Goal: Task Accomplishment & Management: Use online tool/utility

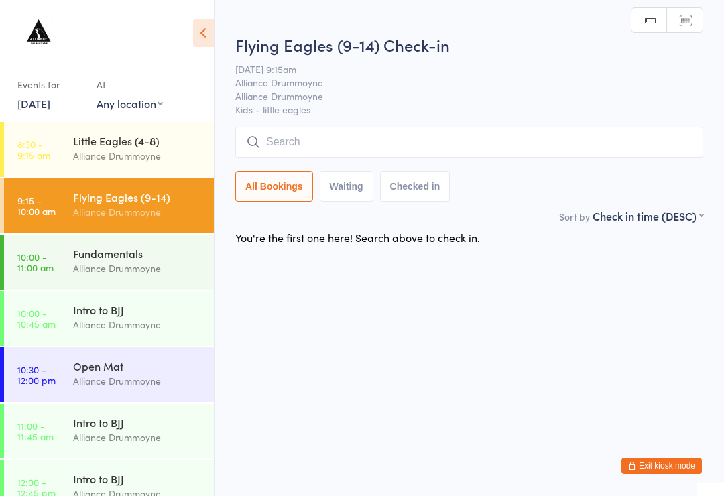
click at [391, 142] on input "search" at bounding box center [469, 142] width 468 height 31
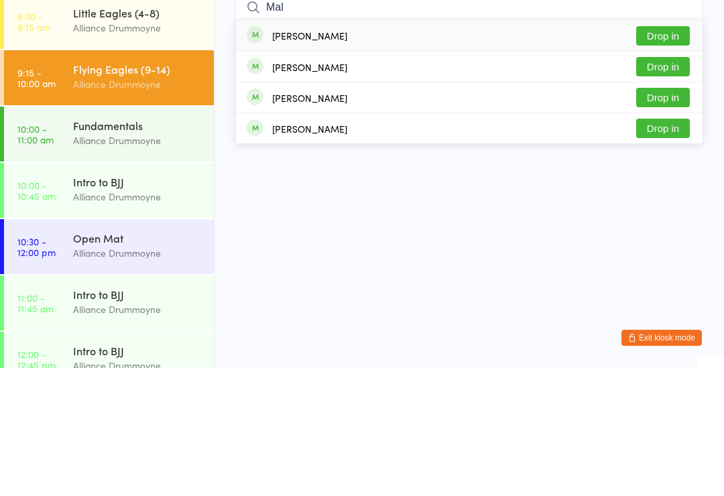
type input "Mal"
click at [651, 185] on button "Drop in" at bounding box center [663, 194] width 54 height 19
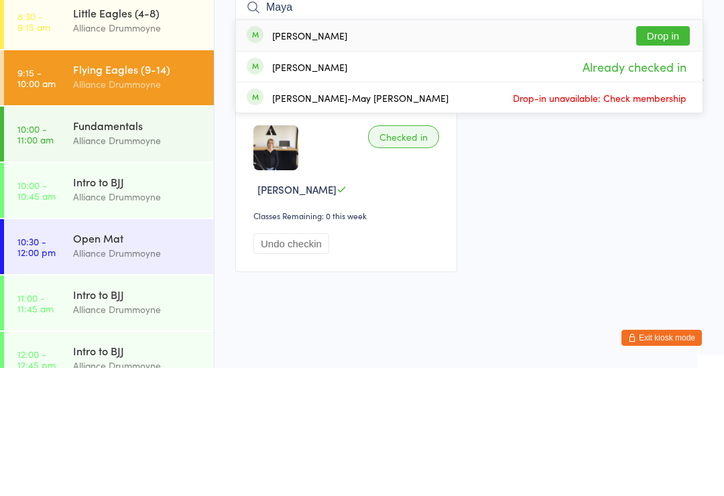
type input "Maya"
click at [676, 154] on button "Drop in" at bounding box center [663, 163] width 54 height 19
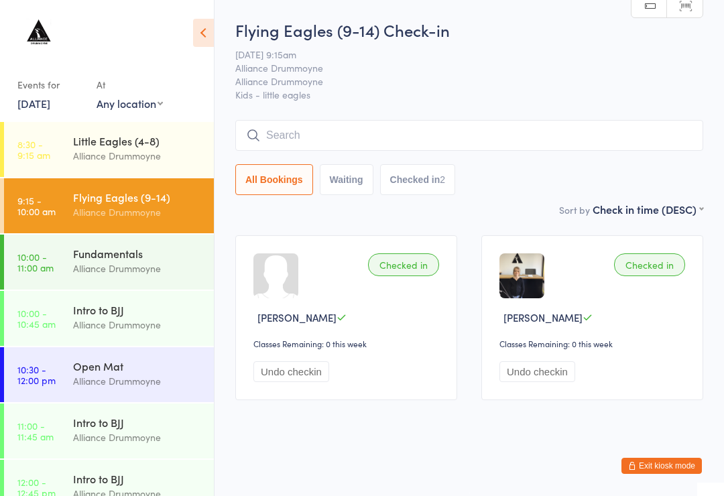
click at [164, 271] on div "Alliance Drummoyne" at bounding box center [137, 268] width 129 height 15
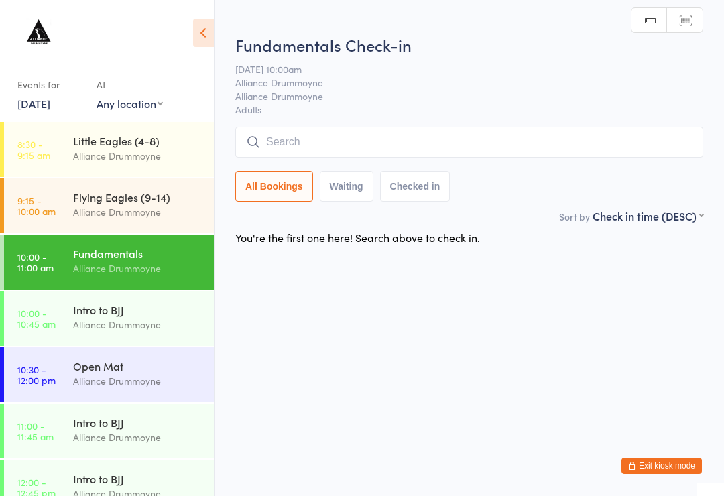
click at [156, 213] on div "Alliance Drummoyne" at bounding box center [137, 211] width 129 height 15
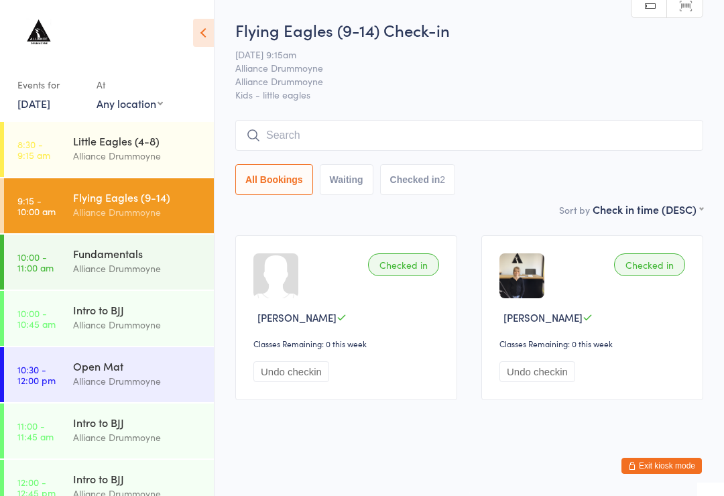
click at [562, 149] on input "search" at bounding box center [469, 135] width 468 height 31
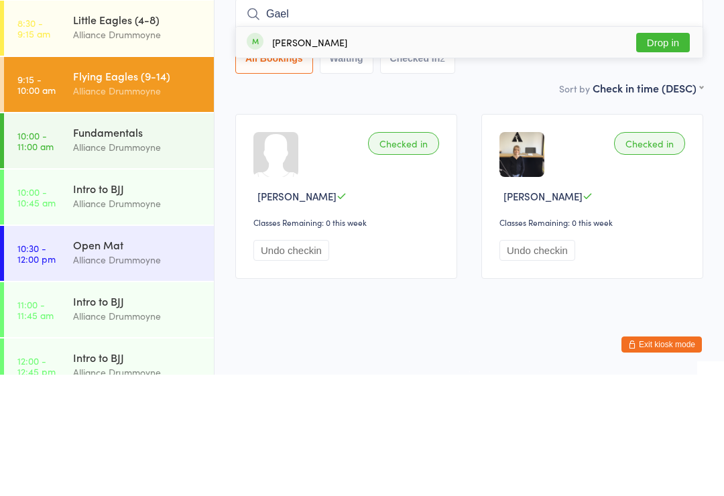
type input "Gael"
click at [659, 154] on button "Drop in" at bounding box center [663, 163] width 54 height 19
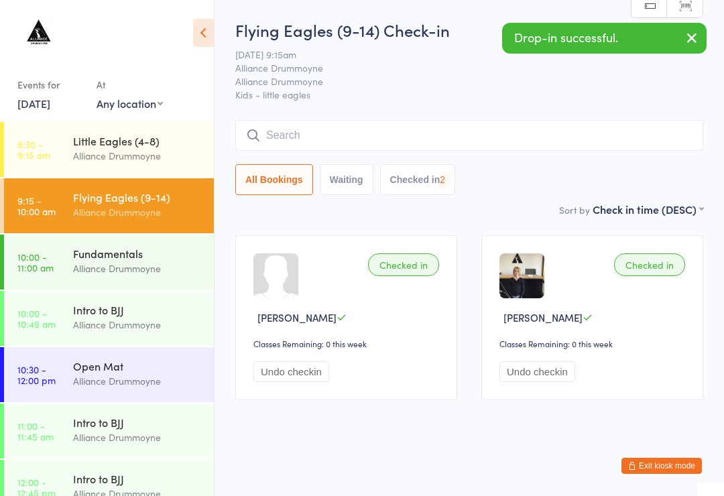
click at [459, 129] on input "search" at bounding box center [469, 135] width 468 height 31
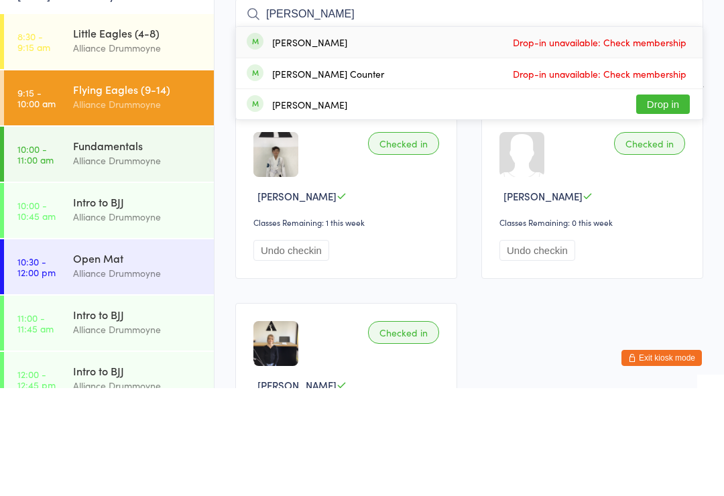
type input "[PERSON_NAME]"
click at [663, 202] on button "Drop in" at bounding box center [663, 211] width 54 height 19
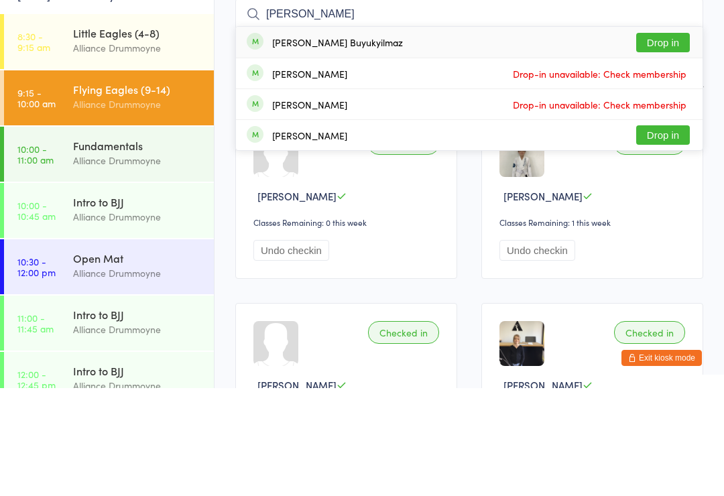
type input "[PERSON_NAME]"
click at [391, 135] on div "[PERSON_NAME] Buyukyilmaz Drop in" at bounding box center [469, 150] width 467 height 31
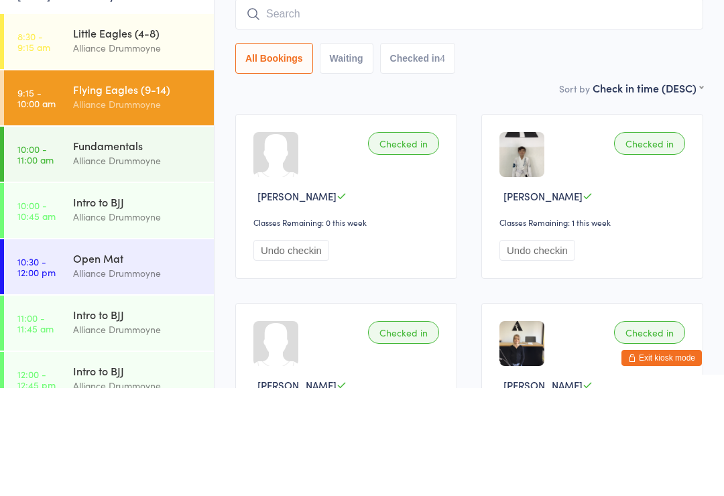
scroll to position [121, 0]
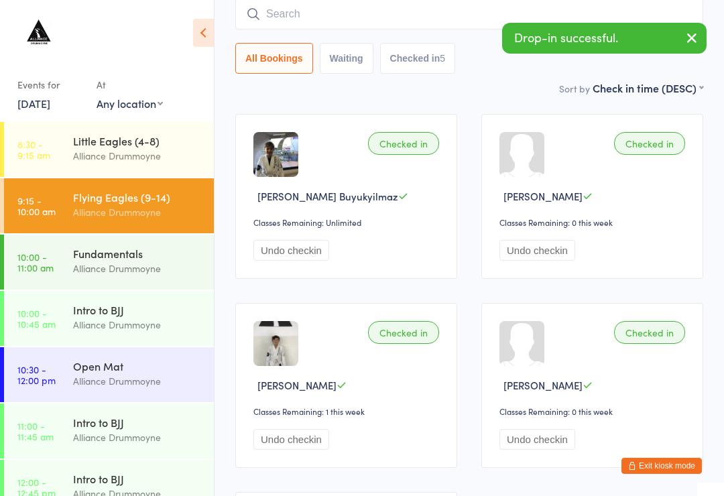
click at [398, 21] on input "search" at bounding box center [469, 14] width 468 height 31
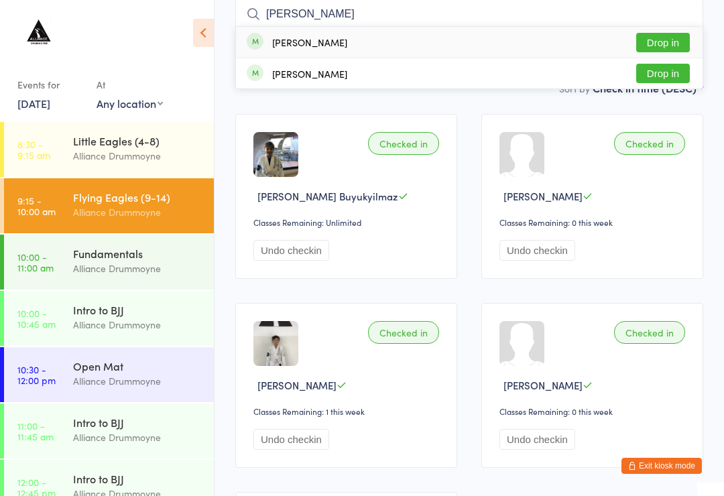
type input "[PERSON_NAME]"
click at [664, 44] on button "Drop in" at bounding box center [663, 42] width 54 height 19
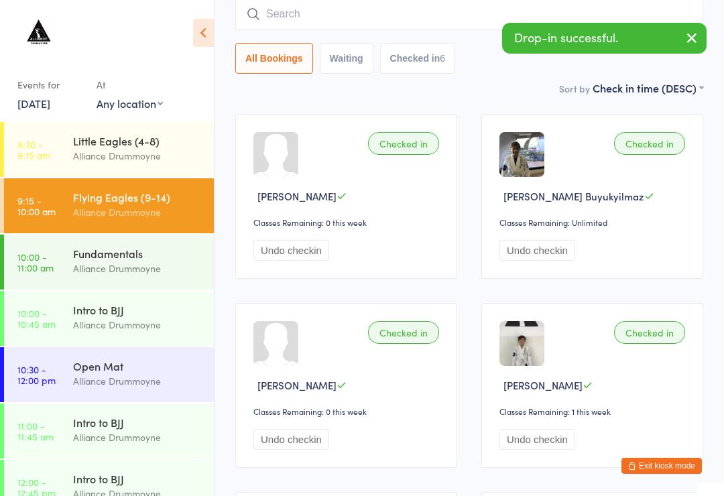
click at [77, 158] on div "Alliance Drummoyne" at bounding box center [137, 155] width 129 height 15
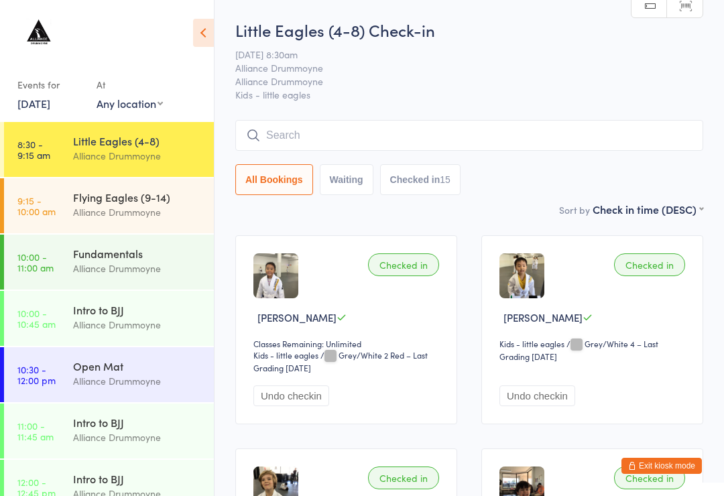
click at [168, 220] on div "Alliance Drummoyne" at bounding box center [137, 211] width 129 height 15
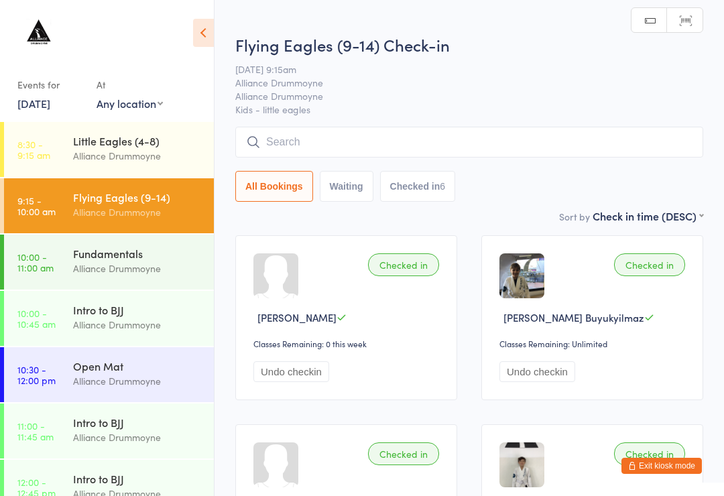
click at [467, 172] on div "All Bookings Waiting Checked in 6" at bounding box center [469, 164] width 468 height 75
click at [509, 158] on input "search" at bounding box center [469, 142] width 468 height 31
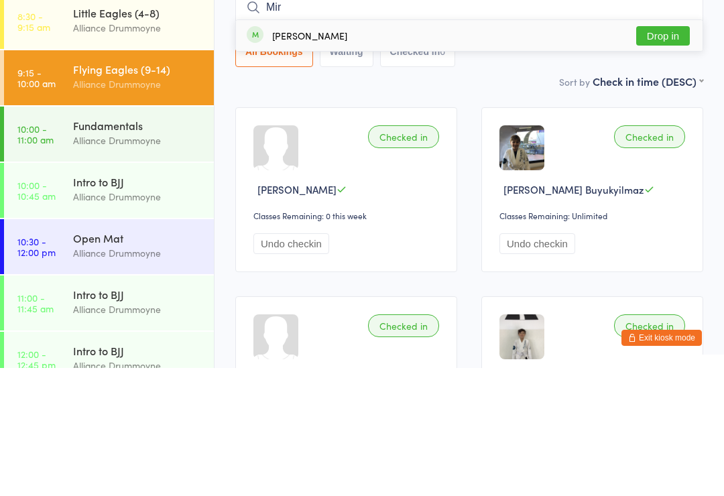
type input "Mir"
click at [666, 154] on button "Drop in" at bounding box center [663, 163] width 54 height 19
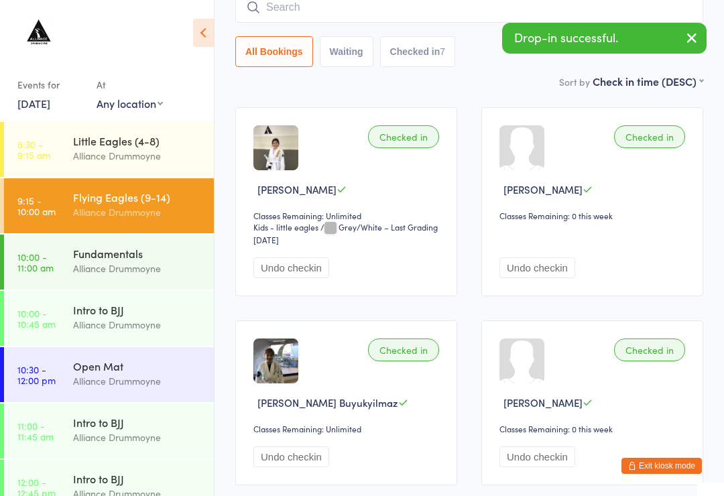
click at [144, 156] on div "Alliance Drummoyne" at bounding box center [137, 155] width 129 height 15
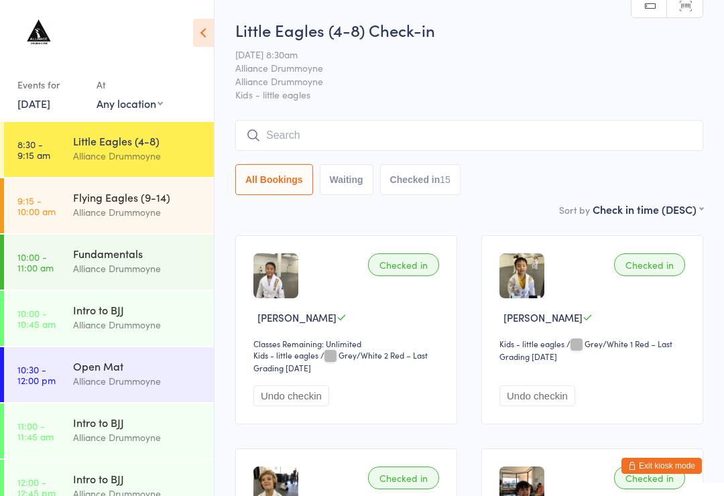
click at [322, 123] on input "search" at bounding box center [469, 135] width 468 height 31
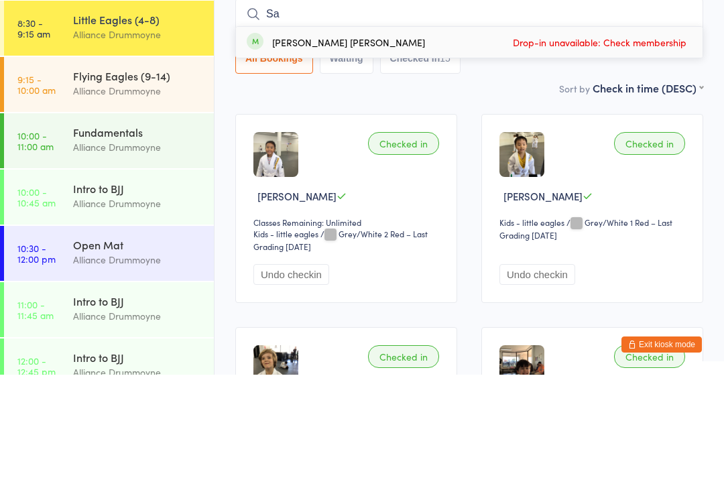
type input "S"
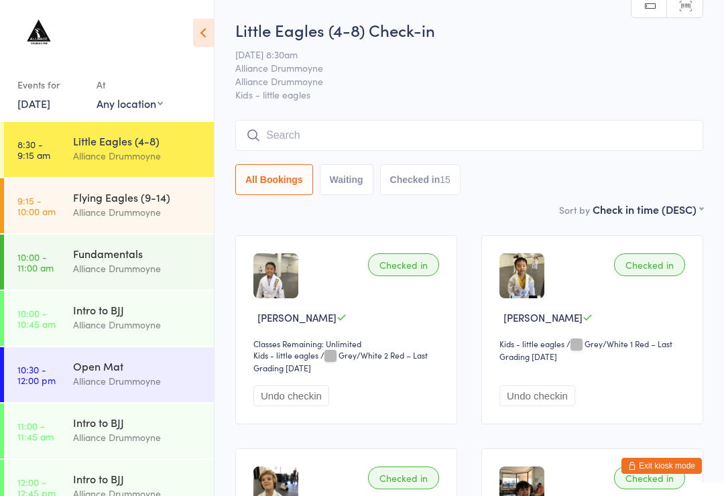
click at [331, 32] on h2 "Little Eagles (4-8) Check-in" at bounding box center [469, 30] width 468 height 22
click at [124, 207] on div "Alliance Drummoyne" at bounding box center [137, 211] width 129 height 15
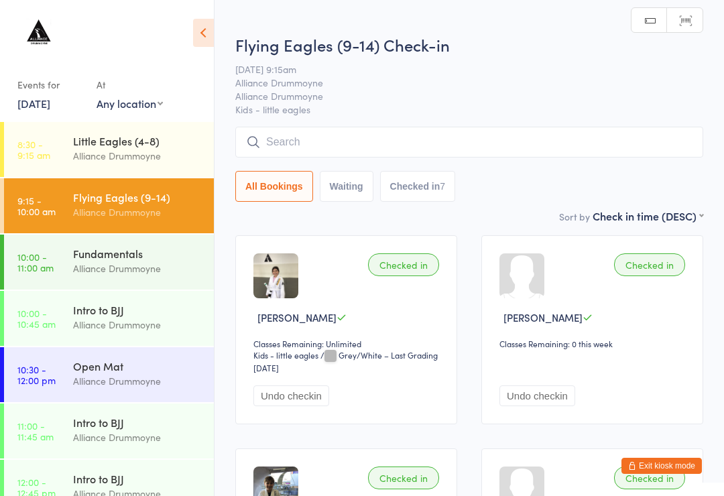
click at [357, 132] on input "search" at bounding box center [469, 142] width 468 height 31
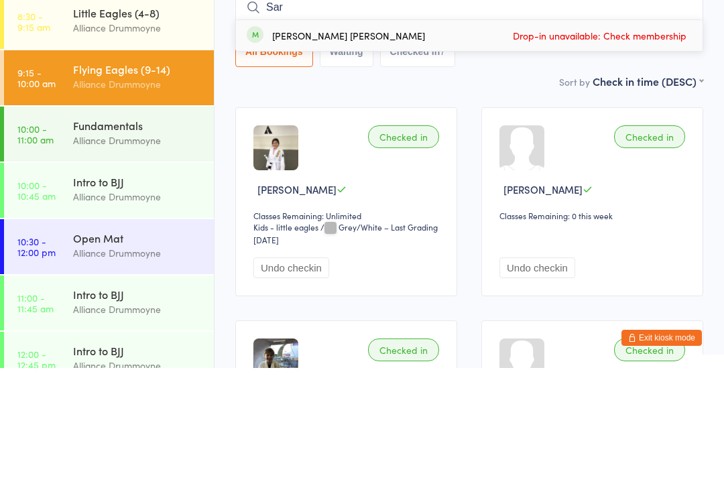
type input "Sar"
click at [366, 148] on div "[PERSON_NAME] [PERSON_NAME] Drop-in unavailable: Check membership" at bounding box center [469, 163] width 467 height 31
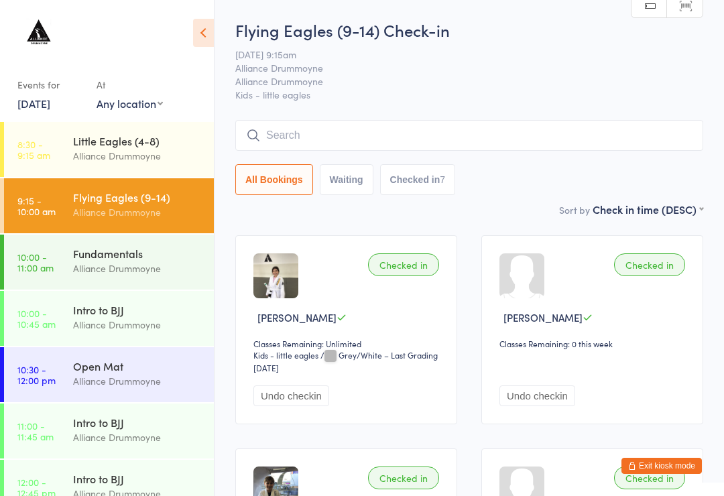
click at [454, 149] on input "search" at bounding box center [469, 135] width 468 height 31
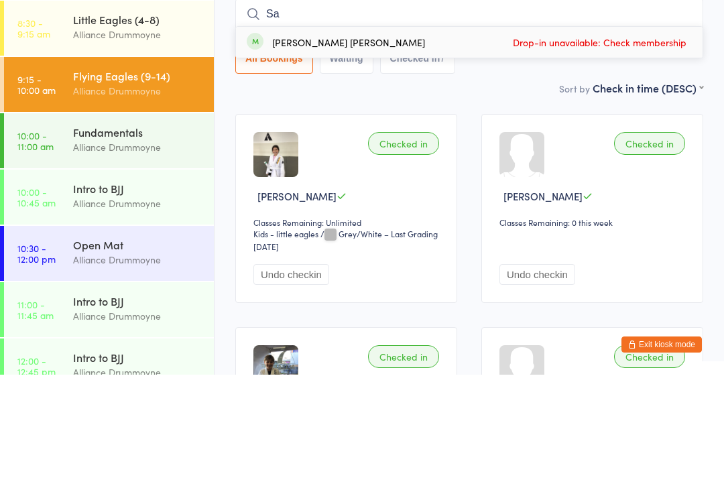
type input "S"
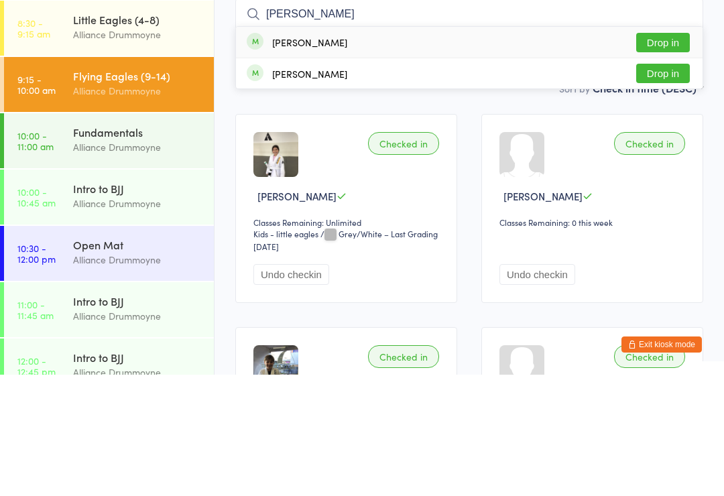
type input "[PERSON_NAME]"
click at [359, 148] on div "[PERSON_NAME] Drop in" at bounding box center [469, 163] width 467 height 31
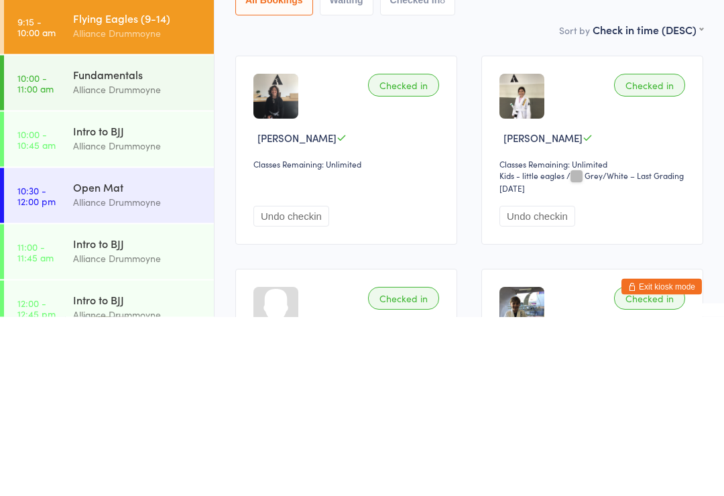
click at [151, 246] on div "Fundamentals" at bounding box center [137, 253] width 129 height 15
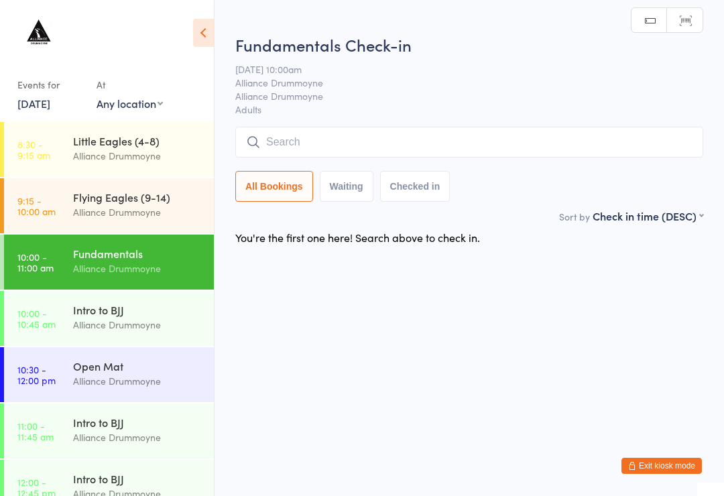
click at [361, 152] on input "search" at bounding box center [469, 142] width 468 height 31
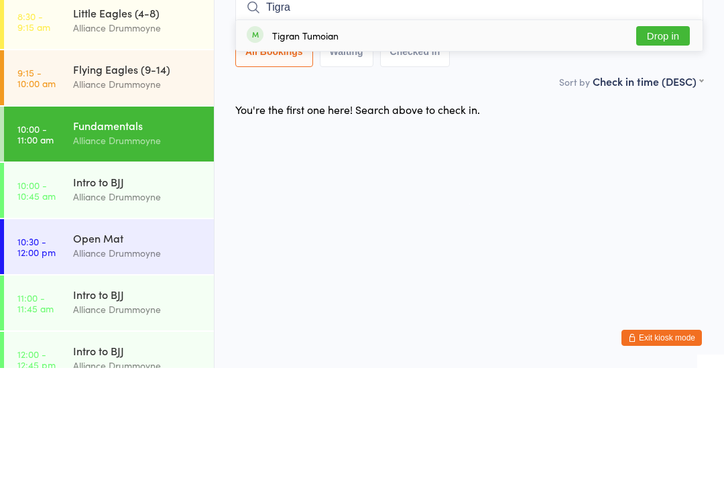
type input "Tigra"
click at [426, 148] on div "Tigran Tumoian Drop in" at bounding box center [469, 163] width 467 height 31
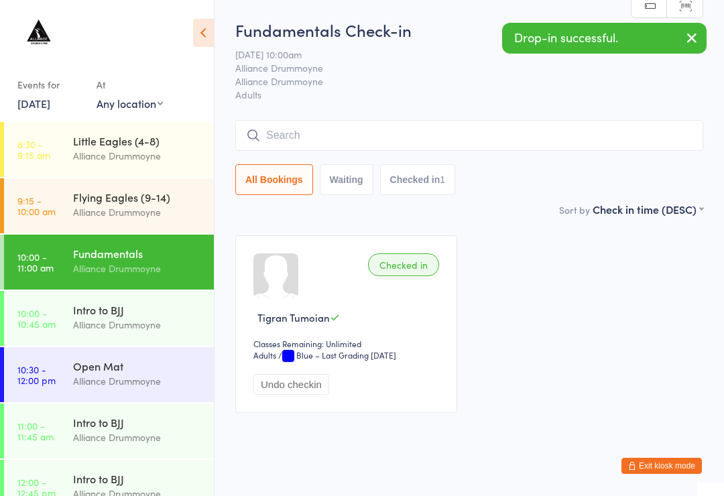
click at [132, 210] on div "Alliance Drummoyne" at bounding box center [137, 211] width 129 height 15
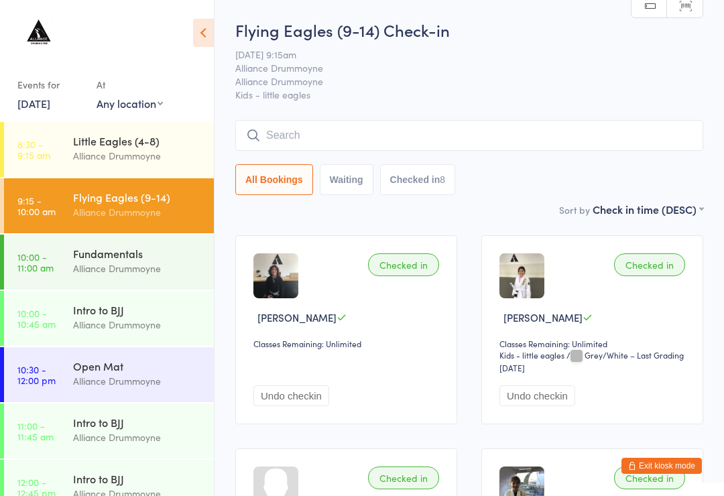
click at [151, 266] on div "Alliance Drummoyne" at bounding box center [137, 268] width 129 height 15
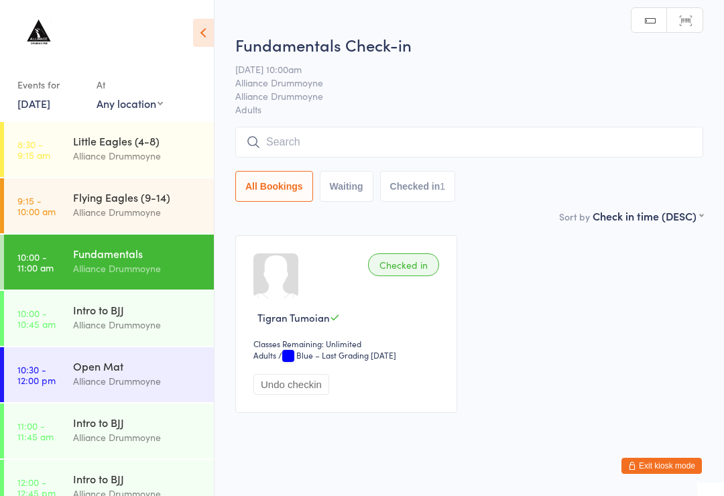
click at [346, 138] on input "search" at bounding box center [469, 142] width 468 height 31
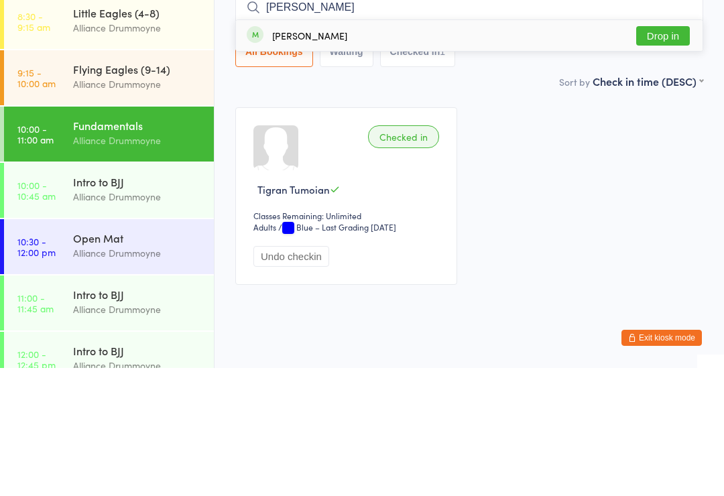
type input "[PERSON_NAME]"
click at [662, 154] on button "Drop in" at bounding box center [663, 163] width 54 height 19
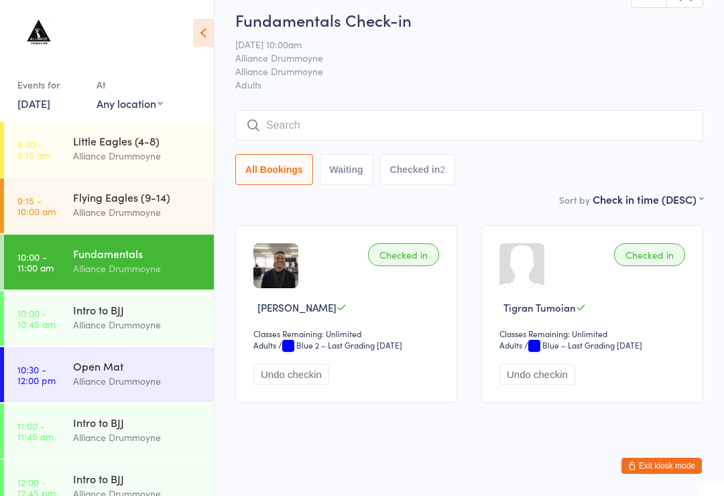
click at [138, 187] on div "Flying Eagles (9-14) Alliance Drummoyne" at bounding box center [143, 204] width 141 height 53
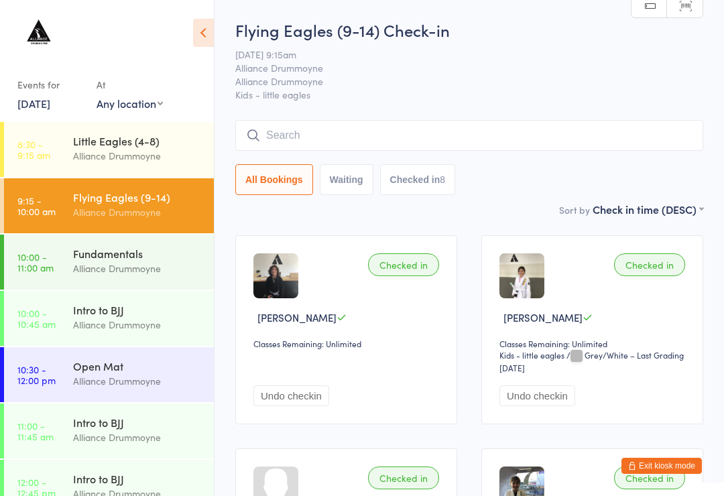
click at [148, 251] on div "Fundamentals" at bounding box center [137, 253] width 129 height 15
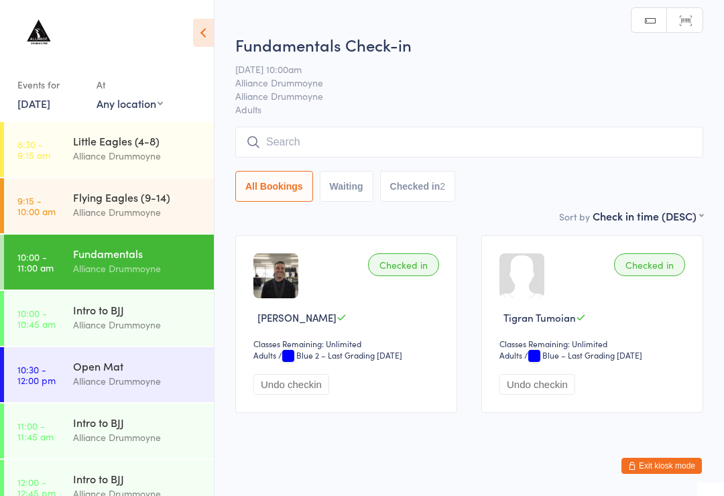
click at [105, 318] on div "Alliance Drummoyne" at bounding box center [137, 324] width 129 height 15
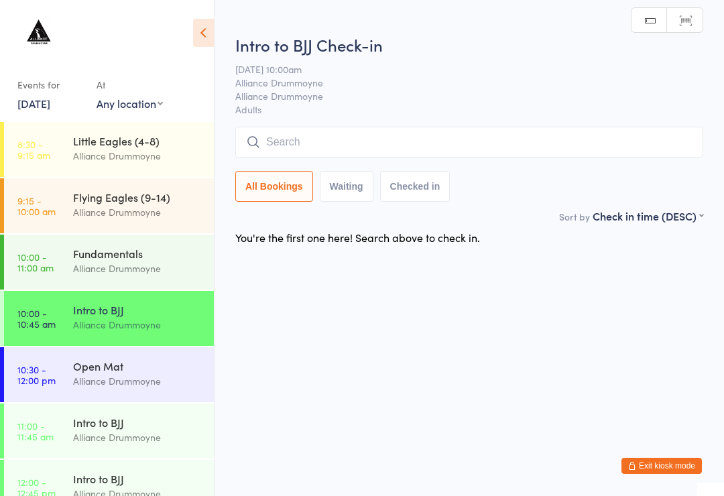
click at [101, 424] on div "Intro to BJJ" at bounding box center [137, 422] width 129 height 15
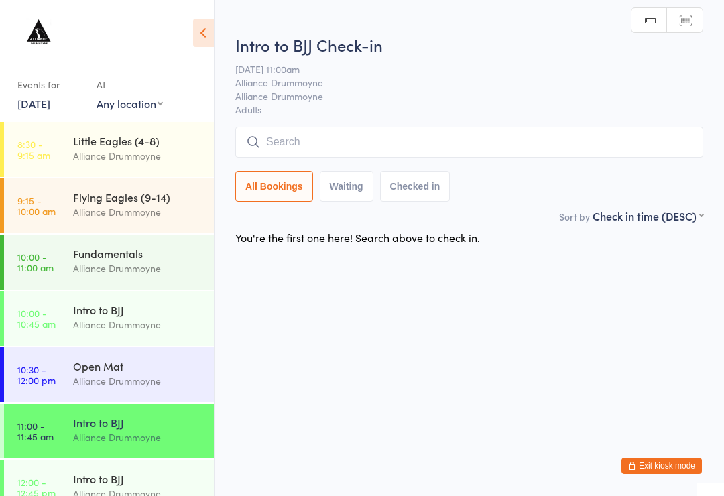
click at [72, 472] on link "12:00 - 12:45 pm Intro to BJJ Alliance Drummoyne" at bounding box center [109, 487] width 210 height 55
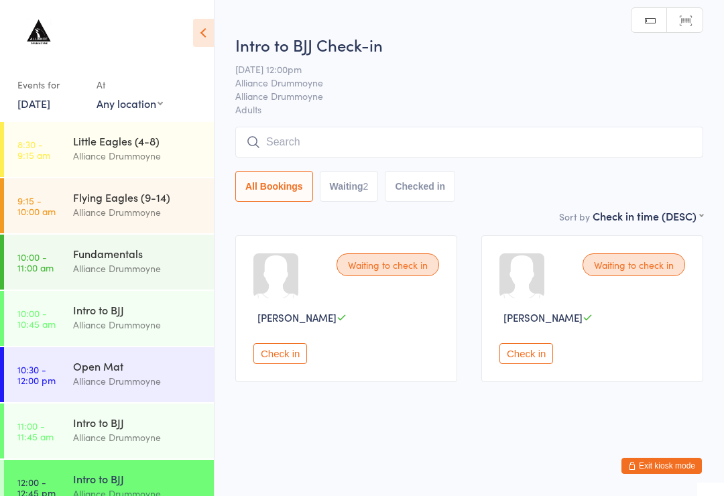
click at [140, 316] on div "Intro to BJJ" at bounding box center [137, 309] width 129 height 15
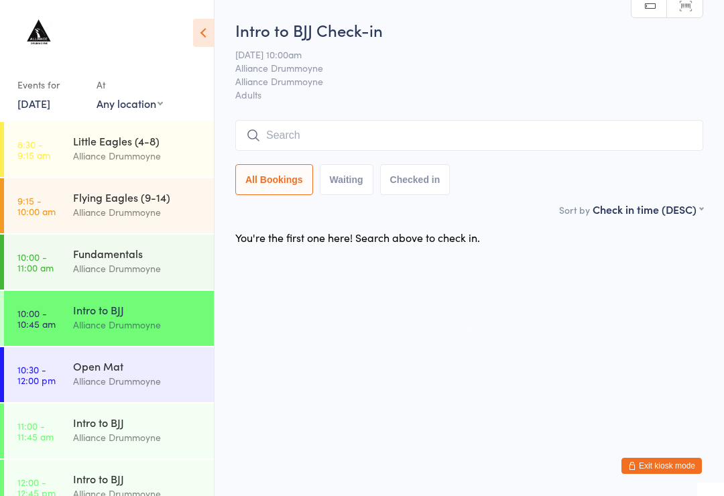
click at [136, 255] on div "Fundamentals" at bounding box center [137, 253] width 129 height 15
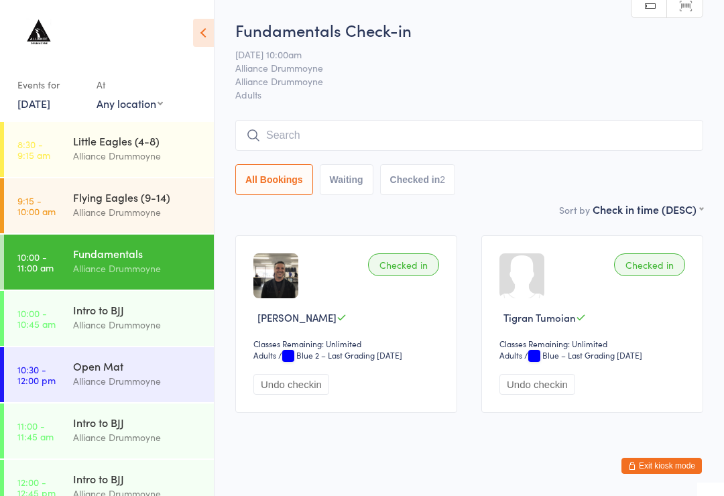
click at [434, 132] on input "search" at bounding box center [469, 135] width 468 height 31
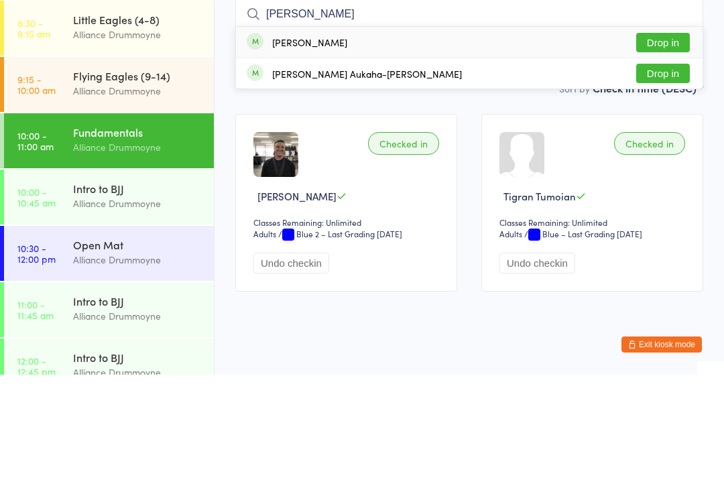
type input "[PERSON_NAME]"
click at [666, 185] on button "Drop in" at bounding box center [663, 194] width 54 height 19
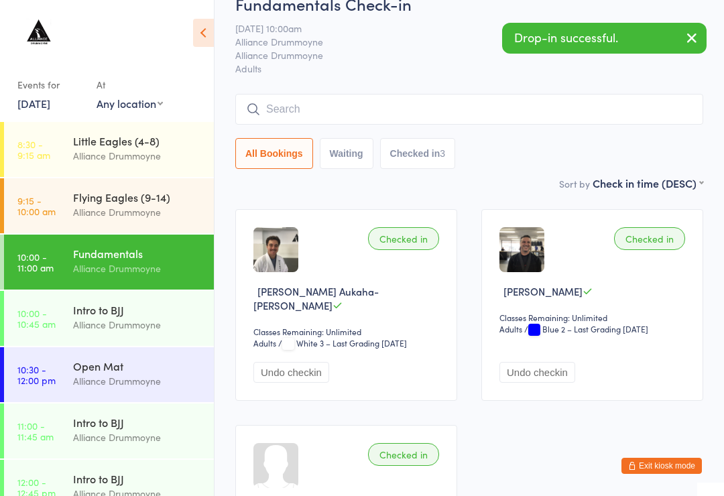
click at [432, 278] on div "Checked in [PERSON_NAME]-[PERSON_NAME] Classes Remaining: Unlimited Adults Adul…" at bounding box center [346, 305] width 222 height 192
click at [308, 362] on button "Undo checkin" at bounding box center [291, 372] width 76 height 21
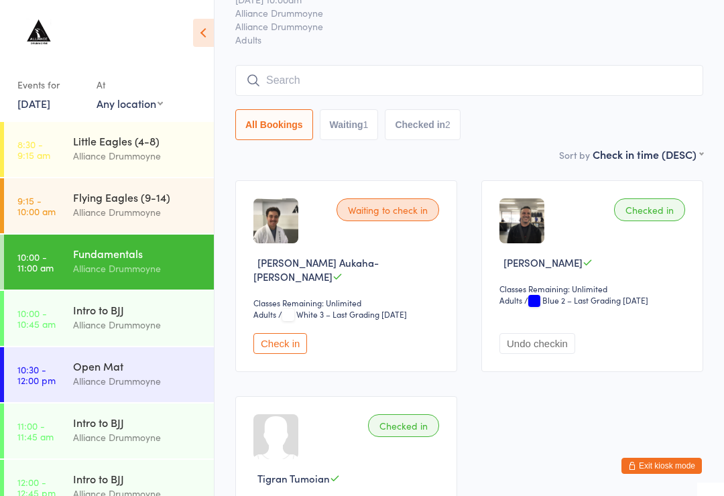
click at [526, 66] on input "search" at bounding box center [469, 80] width 468 height 31
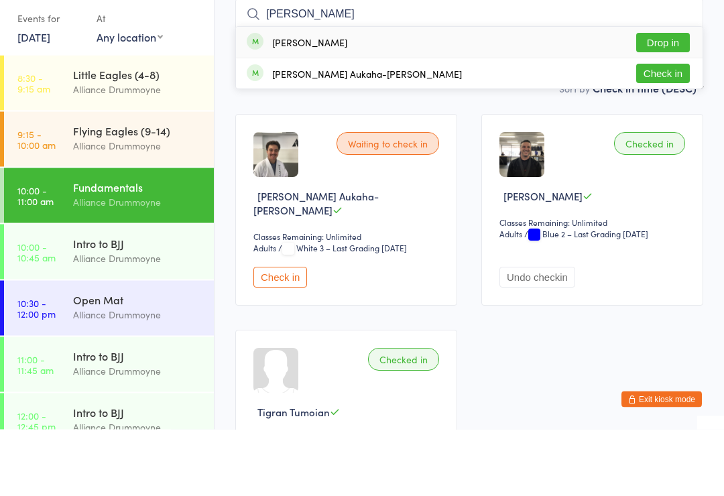
type input "[PERSON_NAME]"
click at [682, 100] on button "Drop in" at bounding box center [663, 109] width 54 height 19
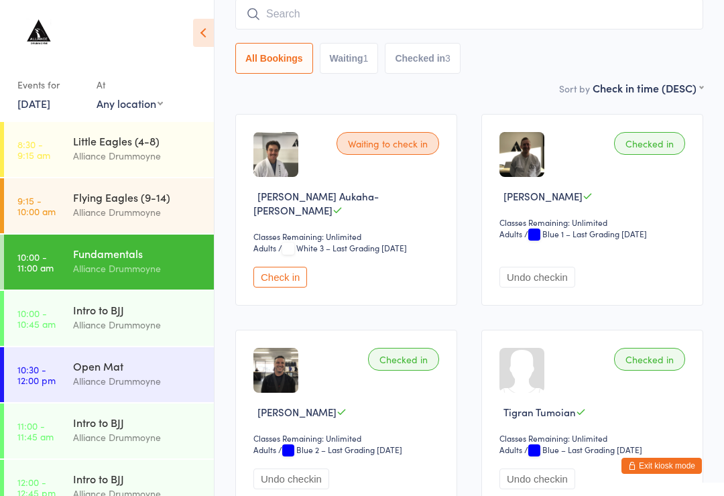
click at [387, 19] on input "search" at bounding box center [469, 14] width 468 height 31
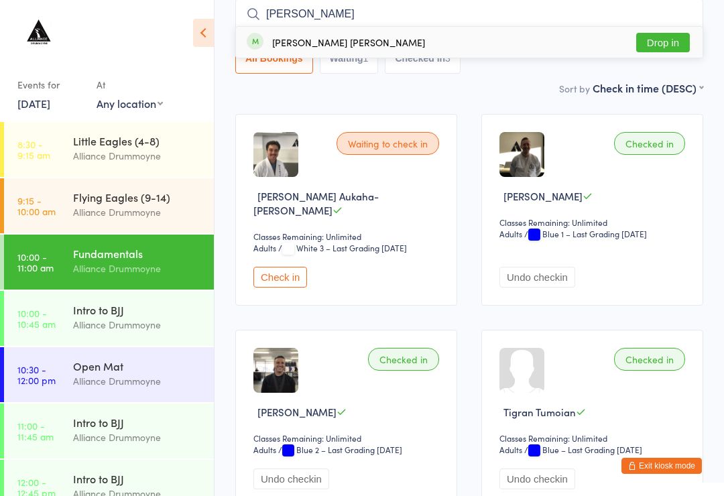
type input "[PERSON_NAME]"
click at [663, 36] on button "Drop in" at bounding box center [663, 42] width 54 height 19
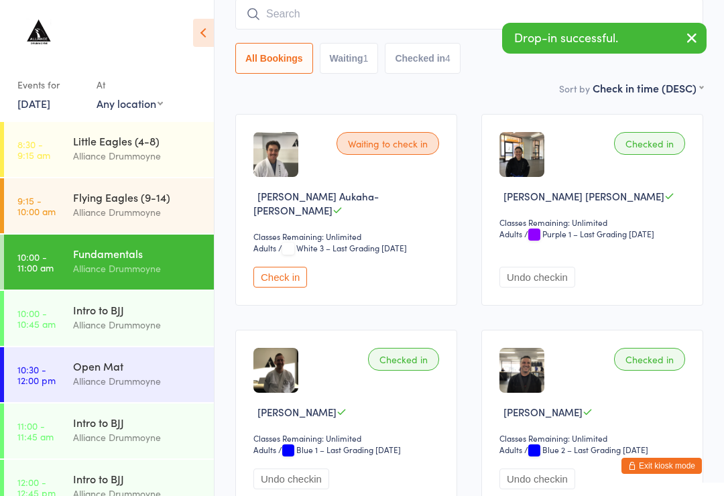
click at [400, 19] on input "search" at bounding box center [469, 14] width 468 height 31
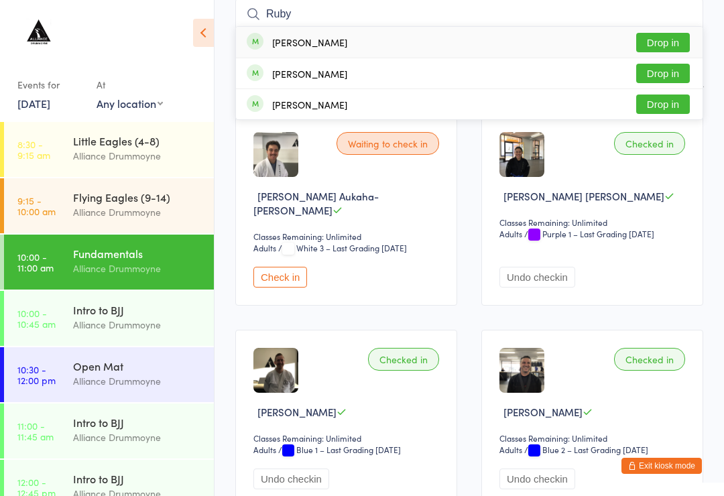
type input "Ruby"
click at [678, 105] on button "Drop in" at bounding box center [663, 104] width 54 height 19
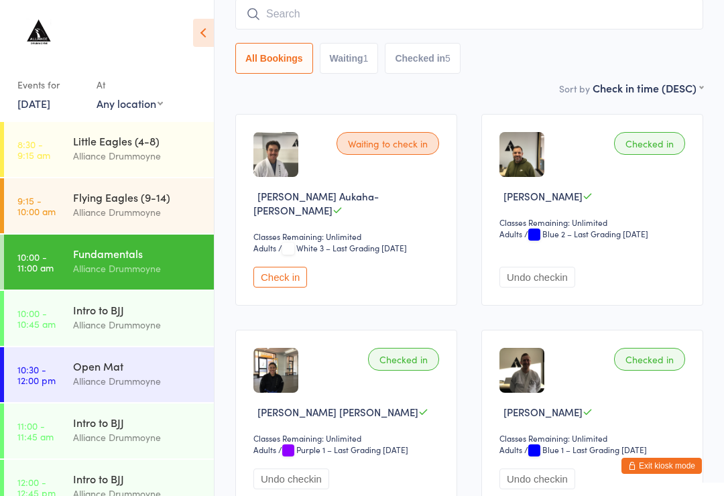
click at [297, 9] on input "search" at bounding box center [469, 14] width 468 height 31
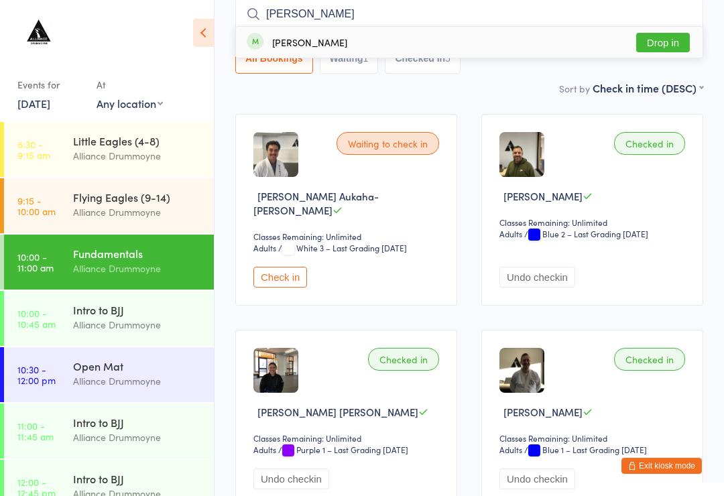
type input "[PERSON_NAME]"
click at [511, 54] on div "[PERSON_NAME] Drop in" at bounding box center [469, 42] width 467 height 31
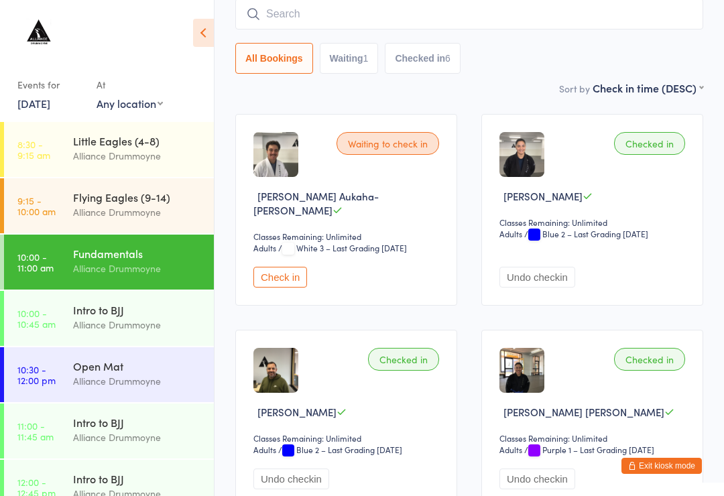
click at [122, 271] on div "Alliance Drummoyne" at bounding box center [137, 268] width 129 height 15
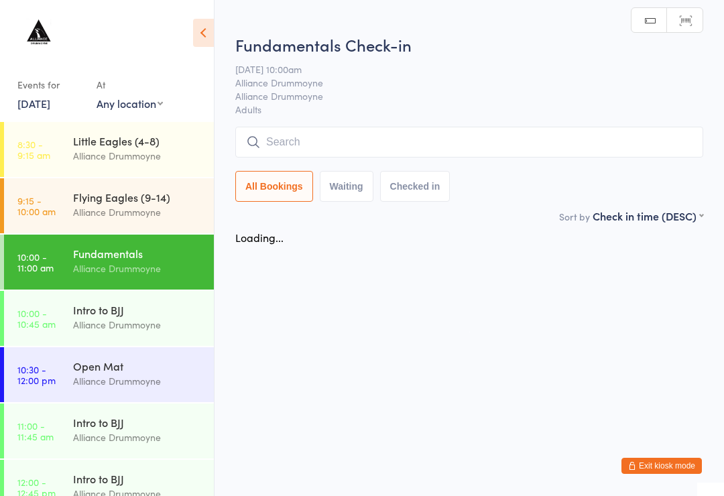
scroll to position [0, 0]
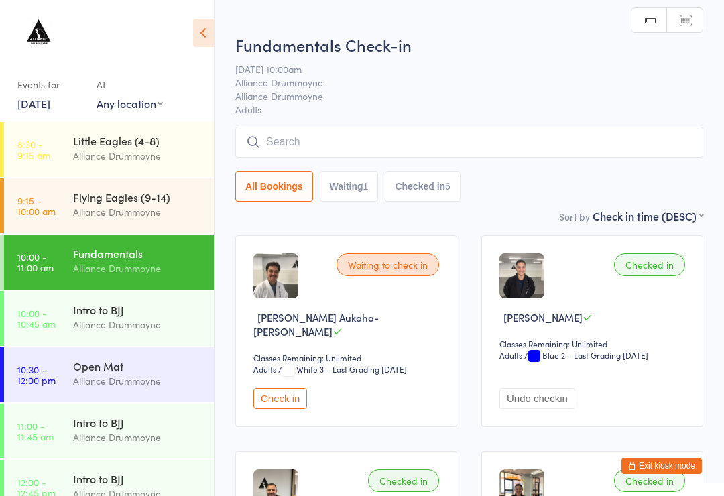
click at [622, 150] on input "search" at bounding box center [469, 142] width 468 height 31
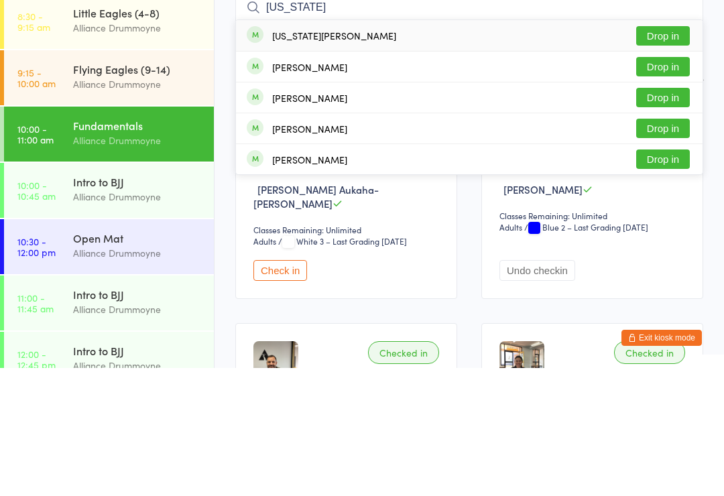
type input "[US_STATE]"
click at [680, 154] on button "Drop in" at bounding box center [663, 163] width 54 height 19
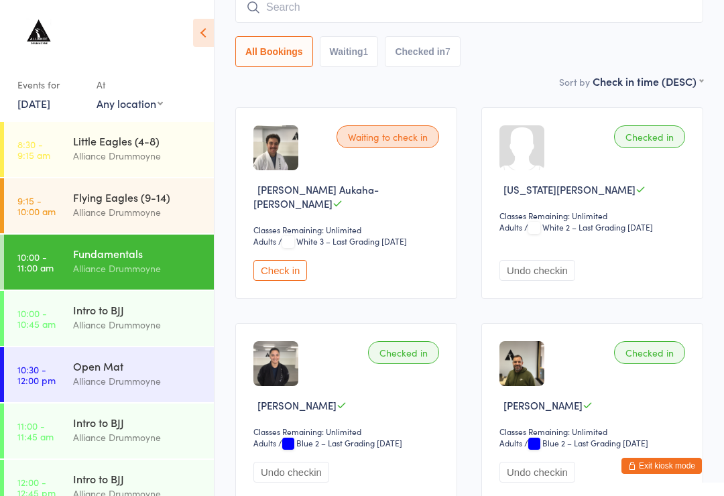
click at [108, 201] on div "Flying Eagles (9-14)" at bounding box center [137, 197] width 129 height 15
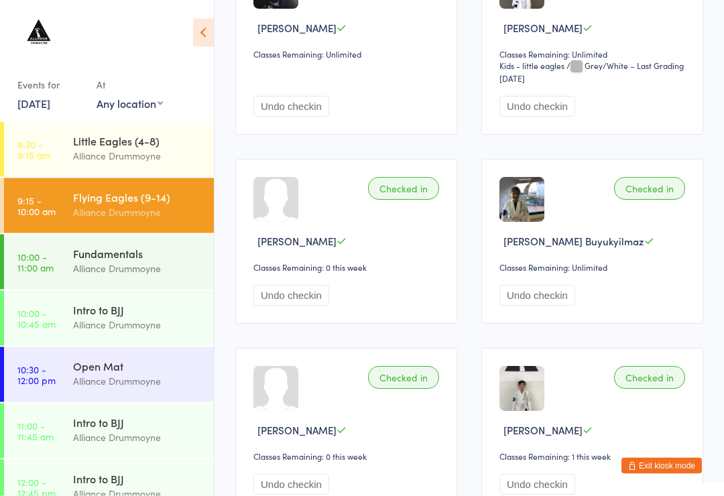
scroll to position [499, 0]
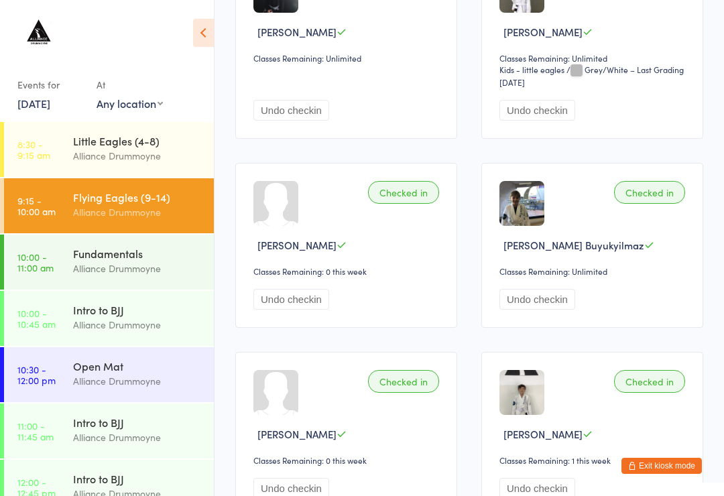
click at [105, 150] on div "Alliance Drummoyne" at bounding box center [137, 155] width 129 height 15
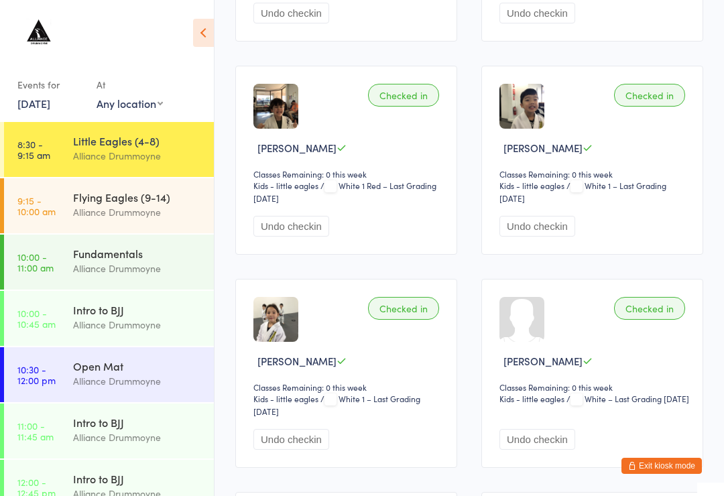
scroll to position [829, 0]
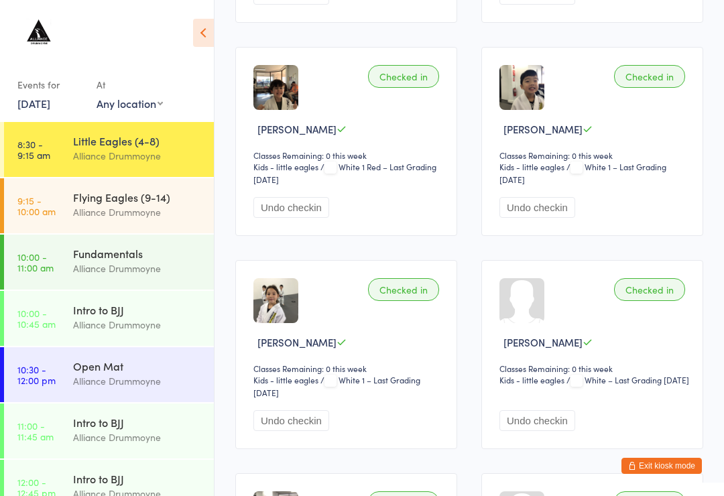
click at [117, 202] on div "Flying Eagles (9-14)" at bounding box center [137, 197] width 129 height 15
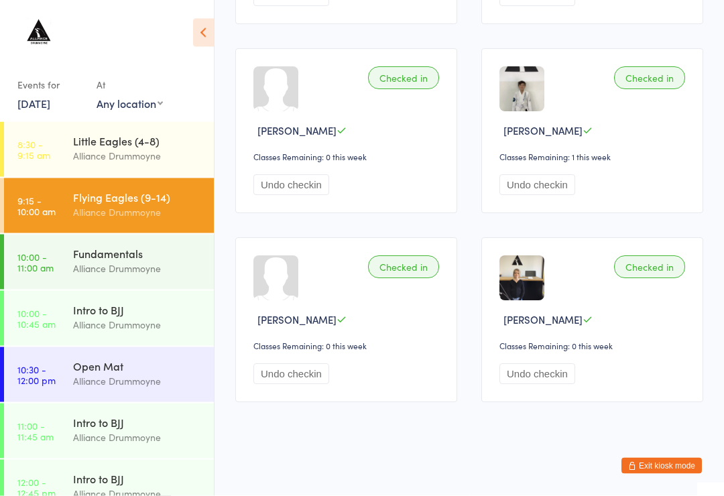
scroll to position [812, 0]
click at [100, 251] on div "Fundamentals" at bounding box center [137, 253] width 129 height 15
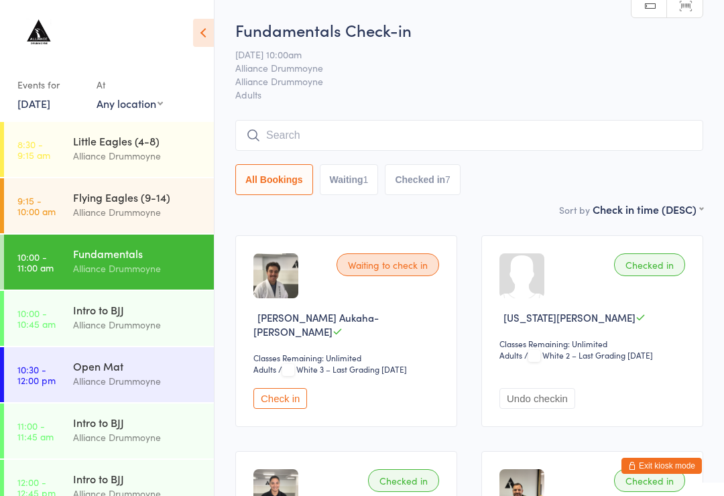
click at [421, 141] on input "search" at bounding box center [469, 135] width 468 height 31
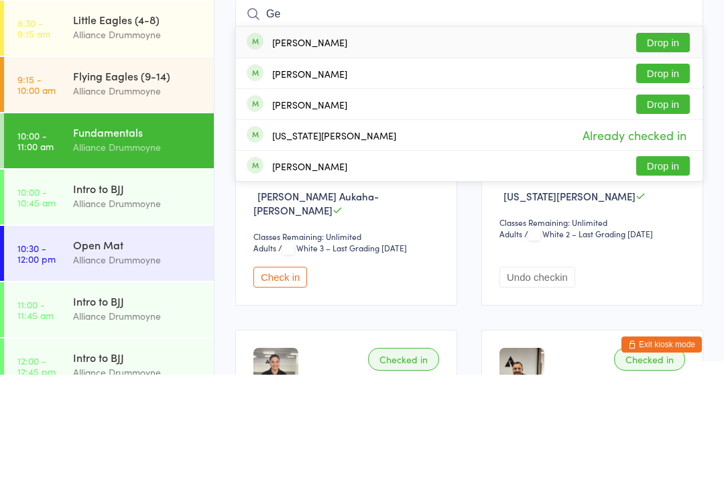
type input "G"
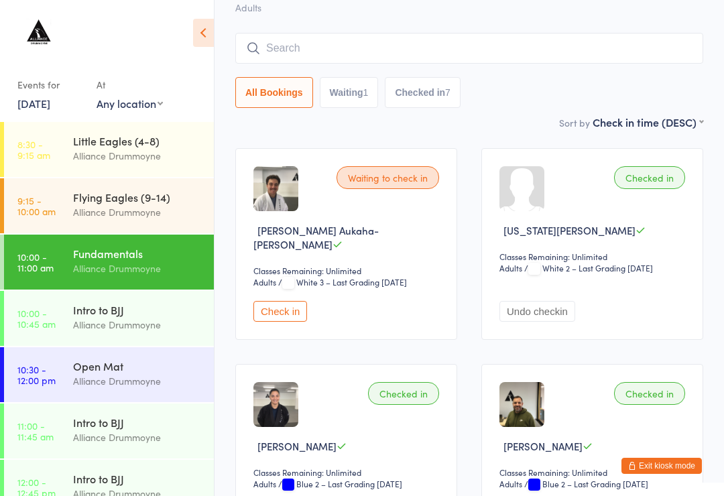
scroll to position [86, 0]
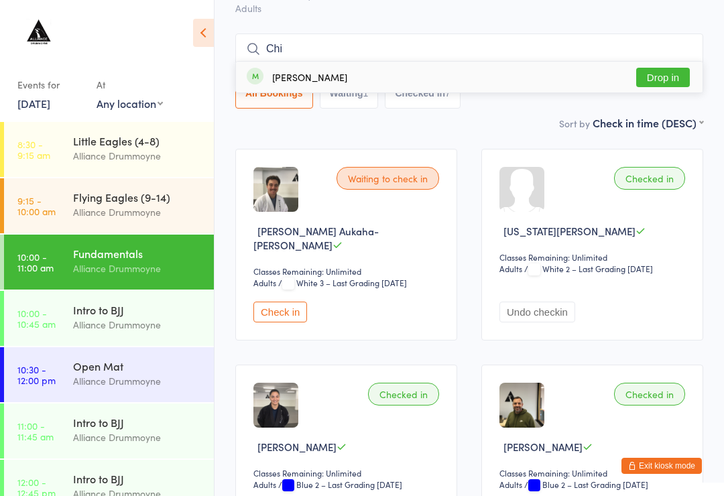
type input "Chi"
click at [678, 77] on button "Drop in" at bounding box center [663, 77] width 54 height 19
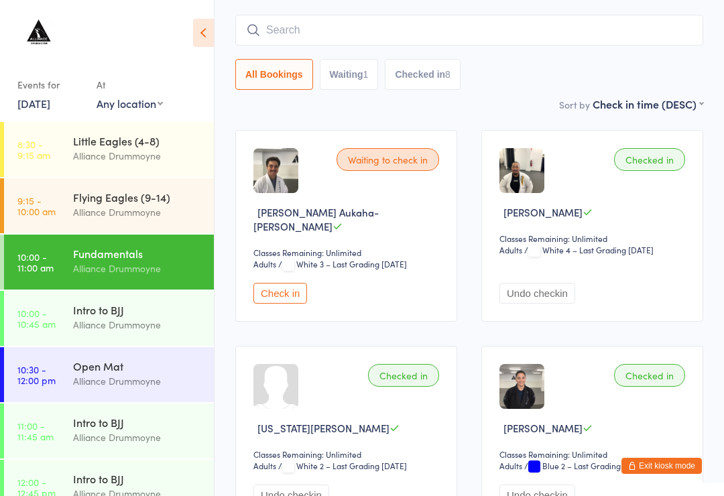
scroll to position [99, 0]
